Goal: Information Seeking & Learning: Learn about a topic

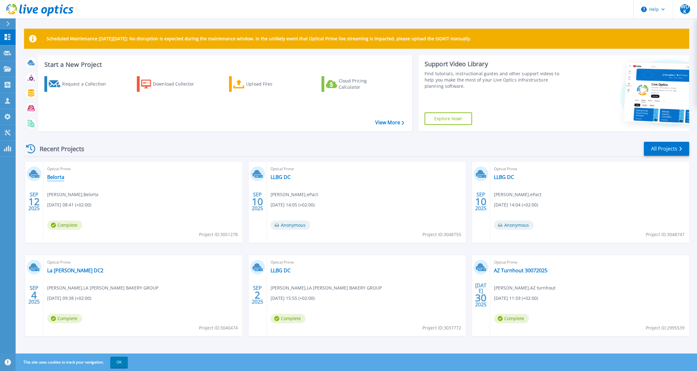
click at [57, 175] on link "Belorta" at bounding box center [55, 177] width 17 height 6
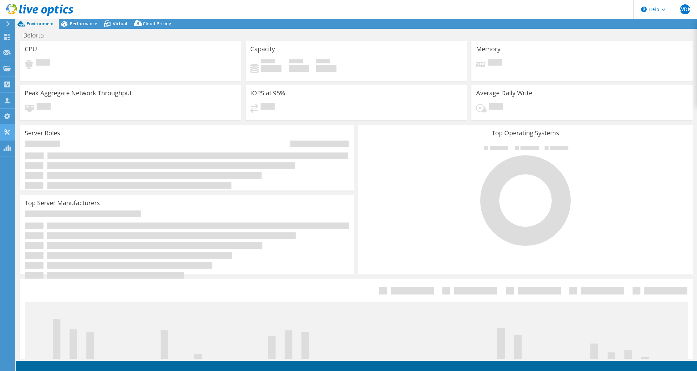
select select "USD"
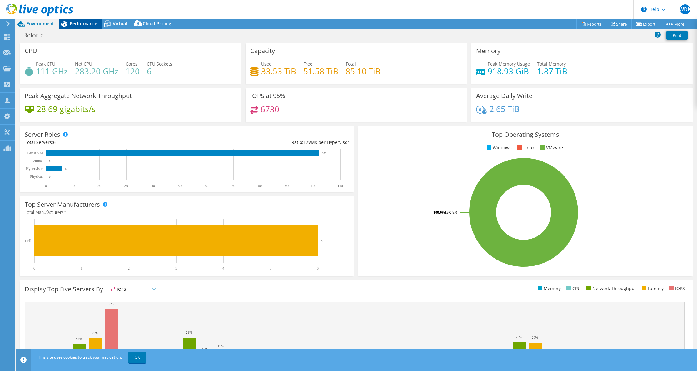
click at [79, 26] on span "Performance" at bounding box center [83, 24] width 27 height 6
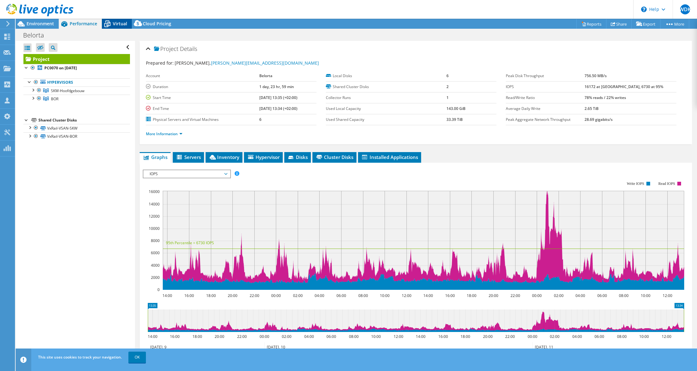
click at [117, 23] on span "Virtual" at bounding box center [120, 24] width 14 height 6
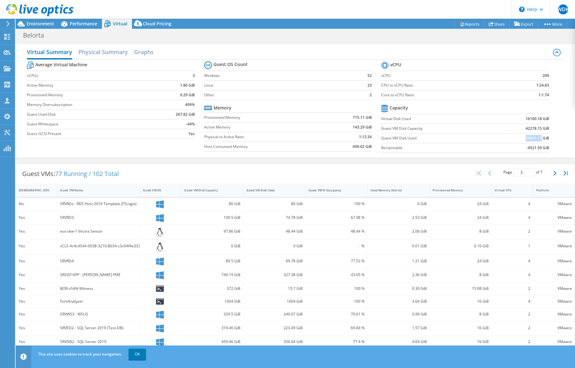
drag, startPoint x: 526, startPoint y: 139, endPoint x: 542, endPoint y: 137, distance: 16.3
click at [542, 137] on b "20621.77 GiB" at bounding box center [536, 138] width 23 height 6
copy b "20621.77"
click at [88, 24] on span "Performance" at bounding box center [83, 24] width 27 height 6
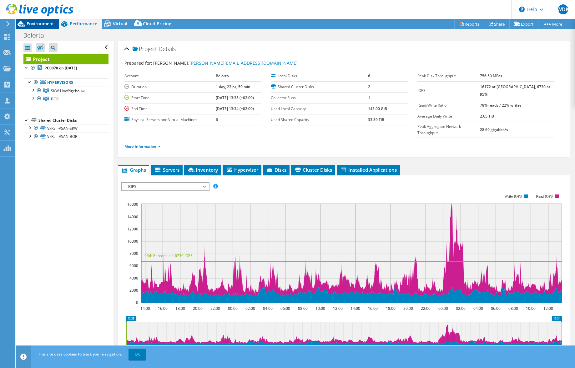
click at [46, 25] on span "Environment" at bounding box center [40, 24] width 27 height 6
